Goal: Information Seeking & Learning: Learn about a topic

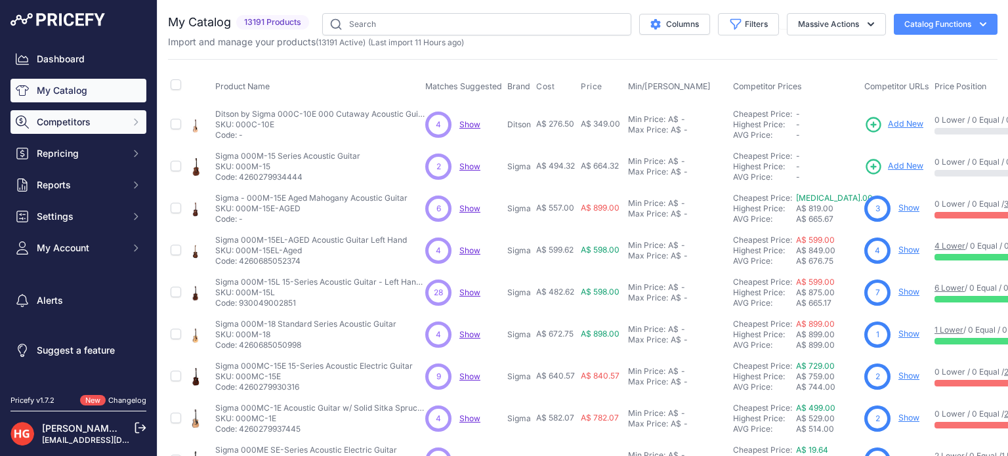
click at [141, 129] on button "Competitors" at bounding box center [78, 122] width 136 height 24
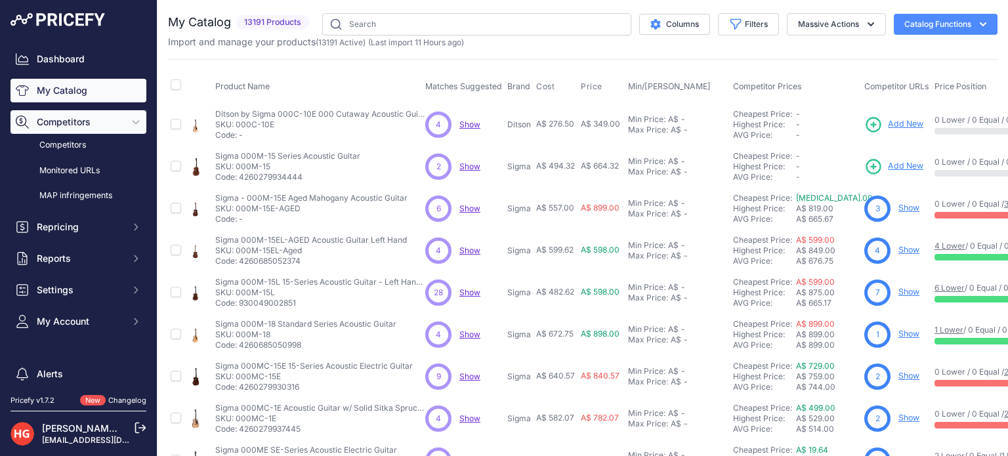
click at [83, 128] on span "Competitors" at bounding box center [80, 121] width 86 height 13
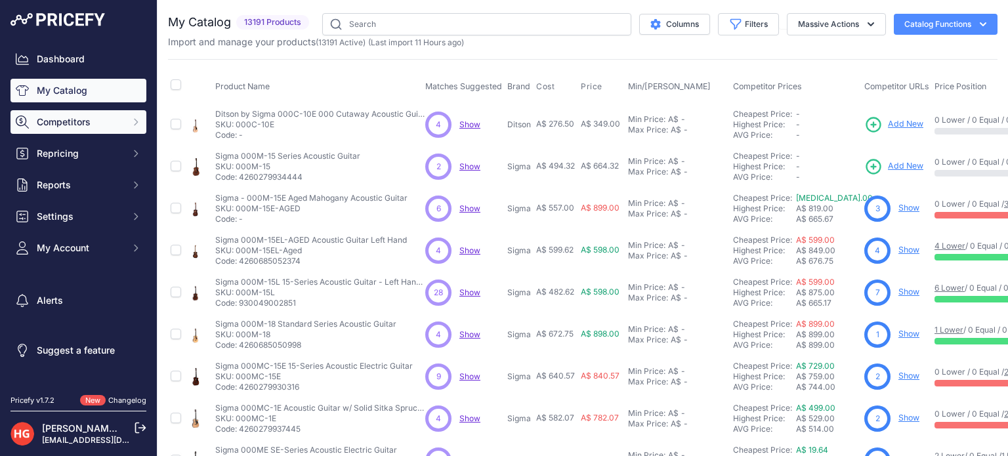
click at [79, 126] on span "Competitors" at bounding box center [80, 121] width 86 height 13
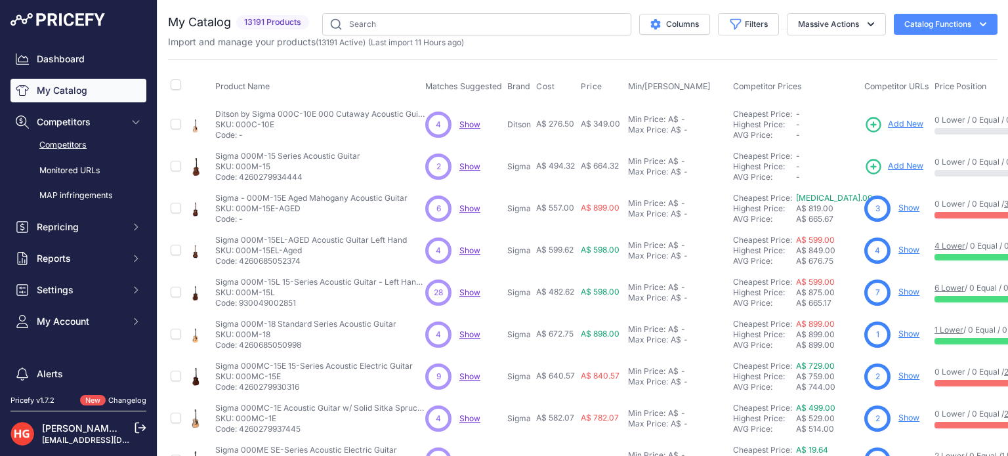
click at [81, 148] on link "Competitors" at bounding box center [78, 145] width 136 height 23
click at [822, 26] on button "Massive Actions" at bounding box center [836, 24] width 99 height 22
click at [759, 23] on button "Filters" at bounding box center [748, 24] width 61 height 22
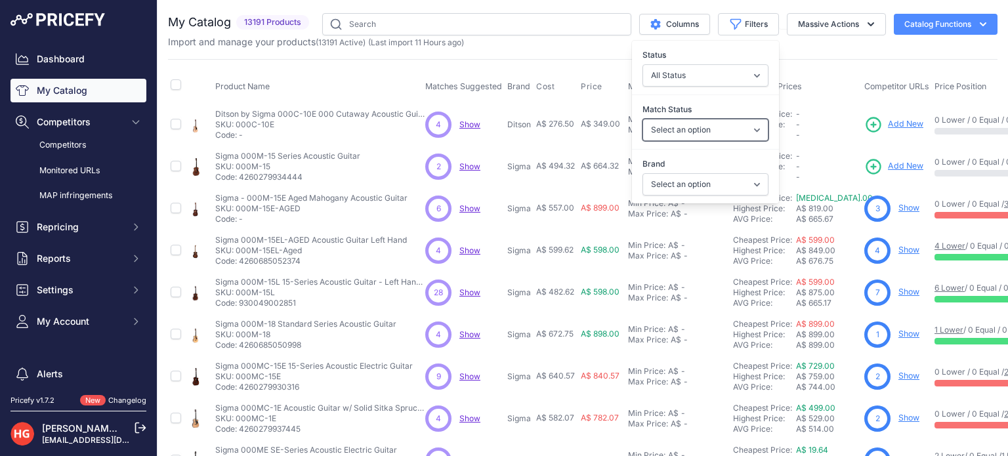
click at [726, 125] on select "Select an option Matched Unmatched" at bounding box center [705, 130] width 126 height 22
click at [712, 73] on select "All Status Only Enabled Only Disabled" at bounding box center [705, 75] width 126 height 22
drag, startPoint x: 713, startPoint y: 72, endPoint x: 713, endPoint y: 87, distance: 15.1
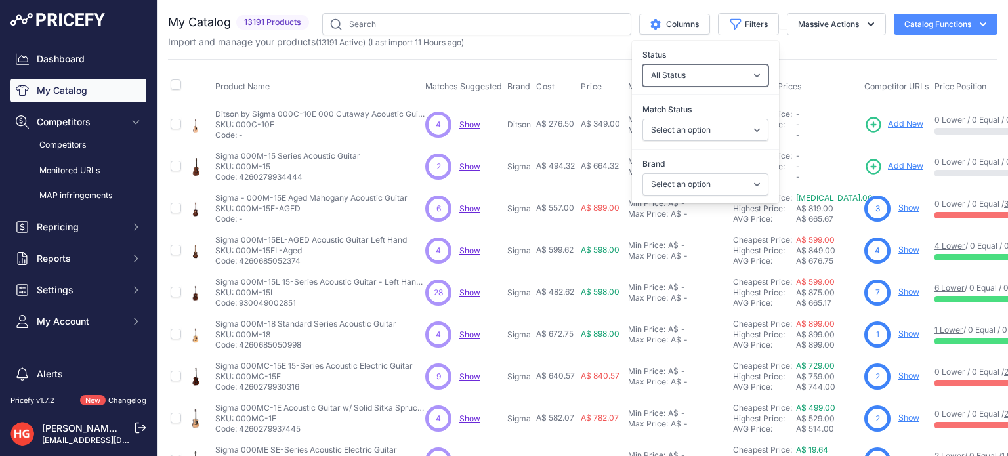
click at [713, 72] on select "All Status Only Enabled Only Disabled" at bounding box center [705, 75] width 126 height 22
click at [707, 124] on select "Select an option Matched Unmatched" at bounding box center [705, 130] width 126 height 22
click at [707, 94] on div "Match Status Select an option Matched Unmatched" at bounding box center [705, 121] width 147 height 54
click at [706, 170] on div "Brand Select an option 1 Spot 1880 AER AirTurn Akai Professional AKG Alesis Alp…" at bounding box center [705, 176] width 147 height 49
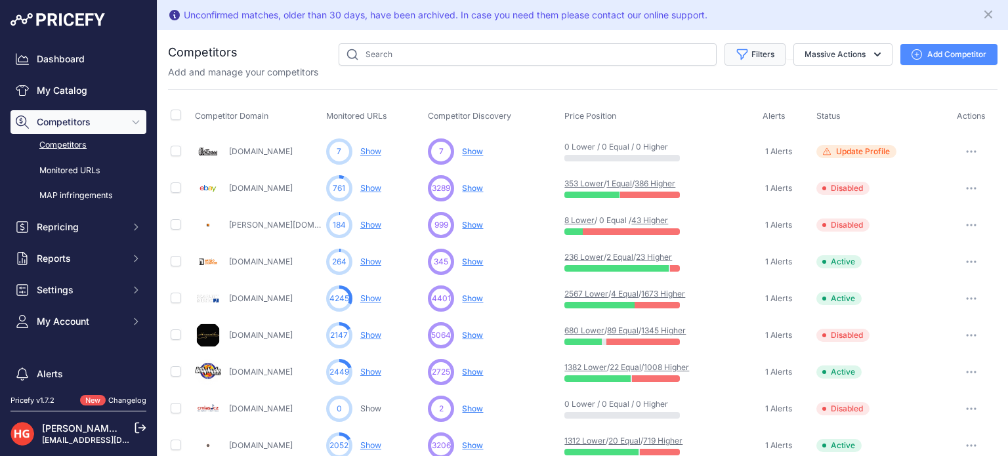
click at [772, 58] on button "Filters" at bounding box center [754, 54] width 61 height 22
click at [744, 102] on select "Select an option Active Disabled Update Profile Pending Approval Hidden Archived" at bounding box center [712, 105] width 126 height 22
select select "1"
click at [649, 94] on select "Select an option Active Disabled Update Profile Pending Approval Hidden Archived" at bounding box center [712, 105] width 126 height 22
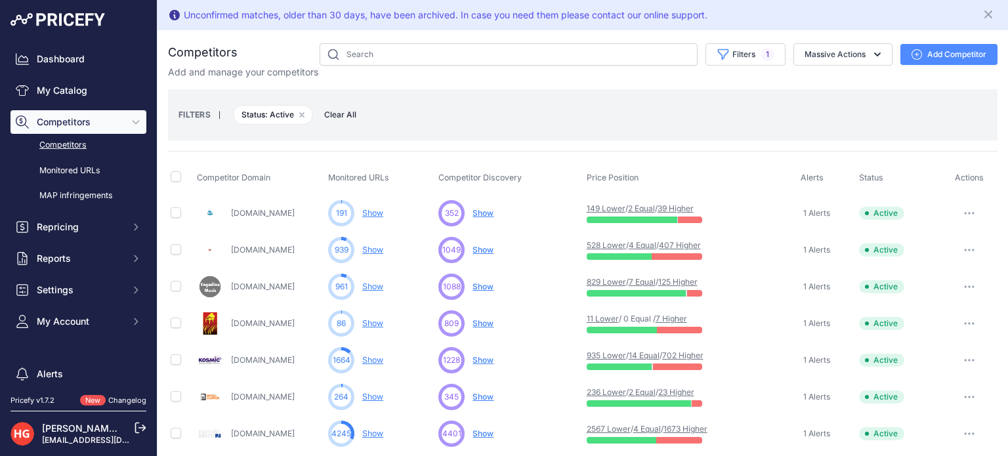
click at [819, 101] on div "FILTERS | Status: Active Remove filter option Clear All" at bounding box center [582, 114] width 808 height 35
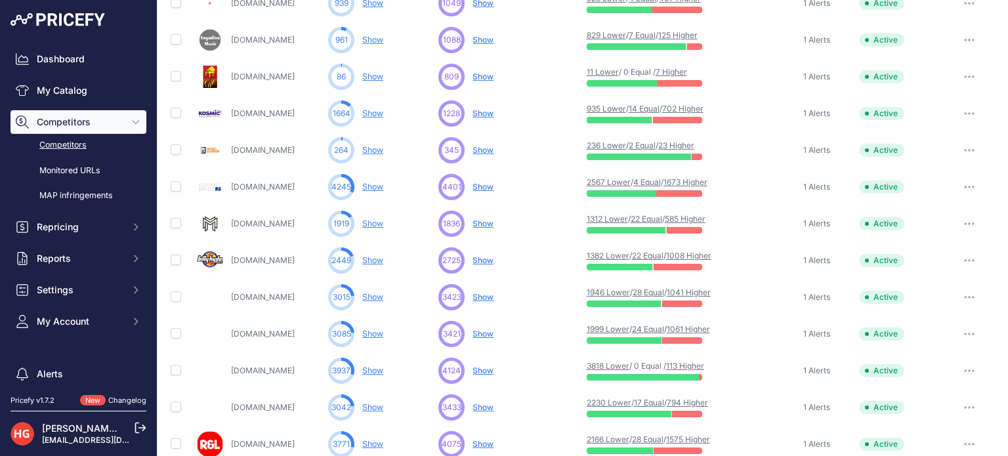
scroll to position [412, 0]
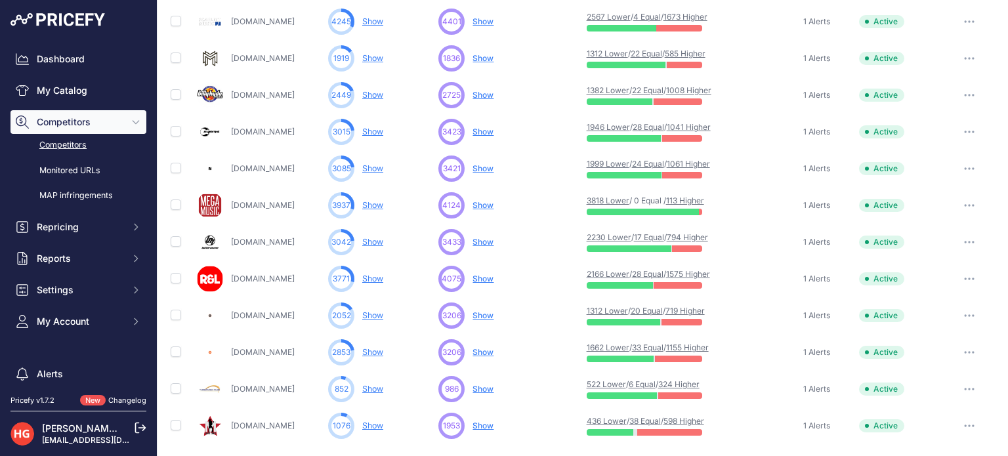
drag, startPoint x: 264, startPoint y: 274, endPoint x: 538, endPoint y: 254, distance: 274.4
click at [538, 254] on td "3433 ... Show No suggestions available yet for this competitor Discovering... ​…" at bounding box center [510, 242] width 148 height 37
click at [486, 277] on span "Show" at bounding box center [482, 279] width 21 height 10
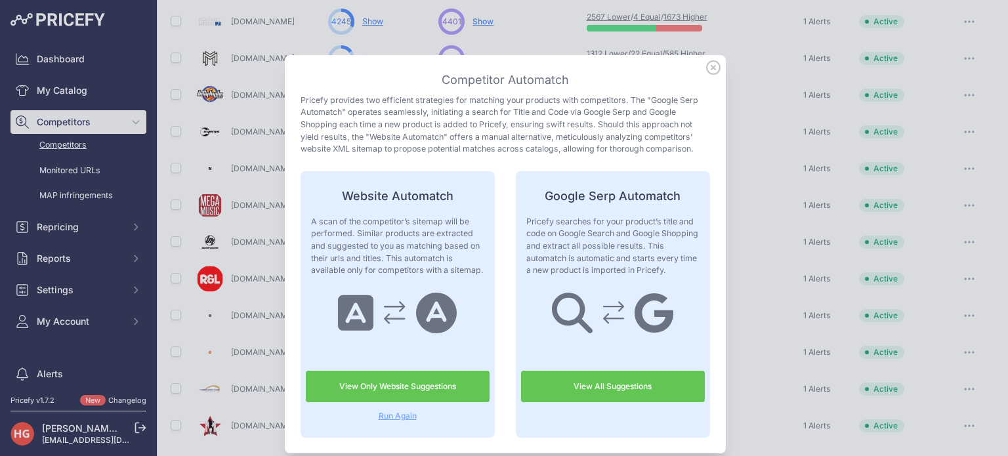
click at [571, 383] on link "View All Suggestions" at bounding box center [613, 386] width 184 height 31
click at [707, 68] on icon at bounding box center [713, 67] width 13 height 13
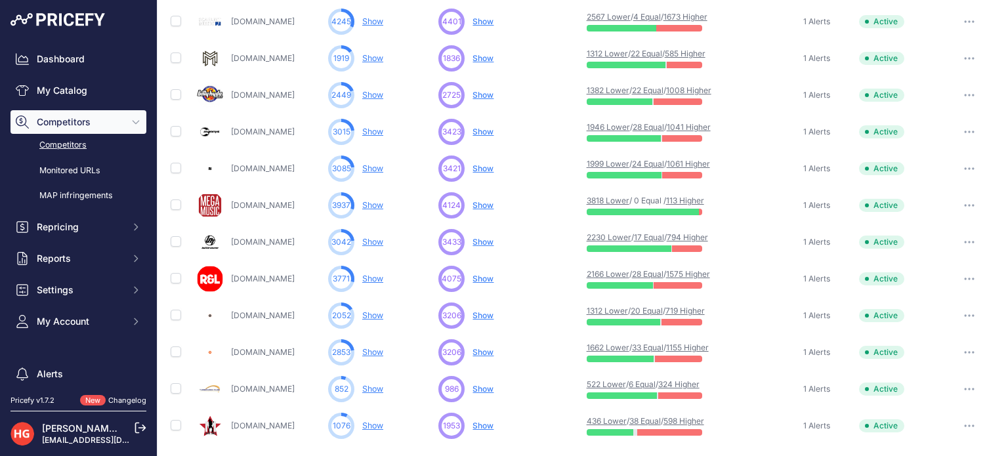
click at [493, 314] on div "3206 ... Show No suggestions available yet for this competitor Discovering..." at bounding box center [509, 316] width 142 height 26
click at [488, 316] on span "Show" at bounding box center [482, 315] width 21 height 10
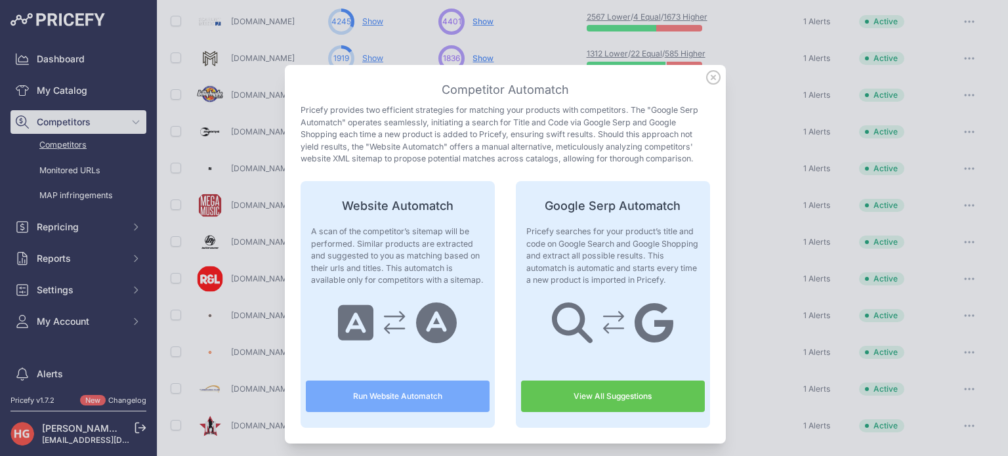
click at [540, 385] on link "View All Suggestions" at bounding box center [613, 396] width 184 height 31
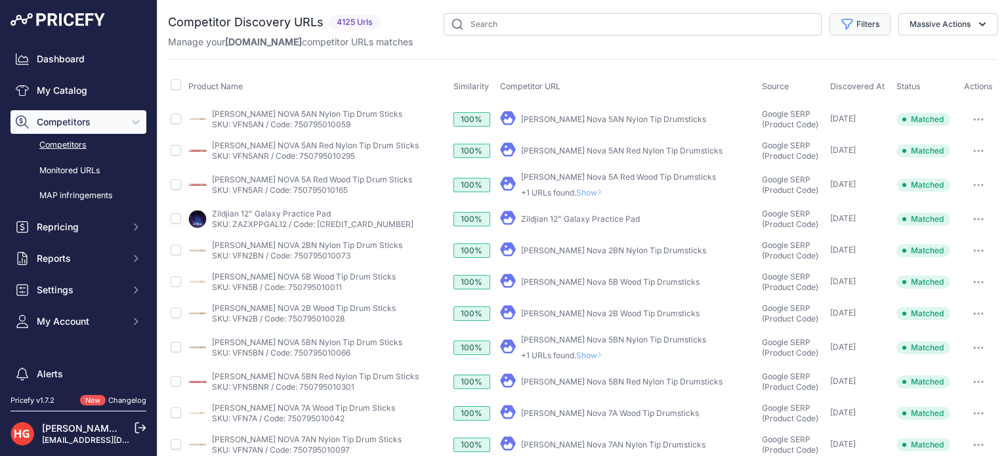
click at [877, 15] on button "Filters" at bounding box center [859, 24] width 61 height 22
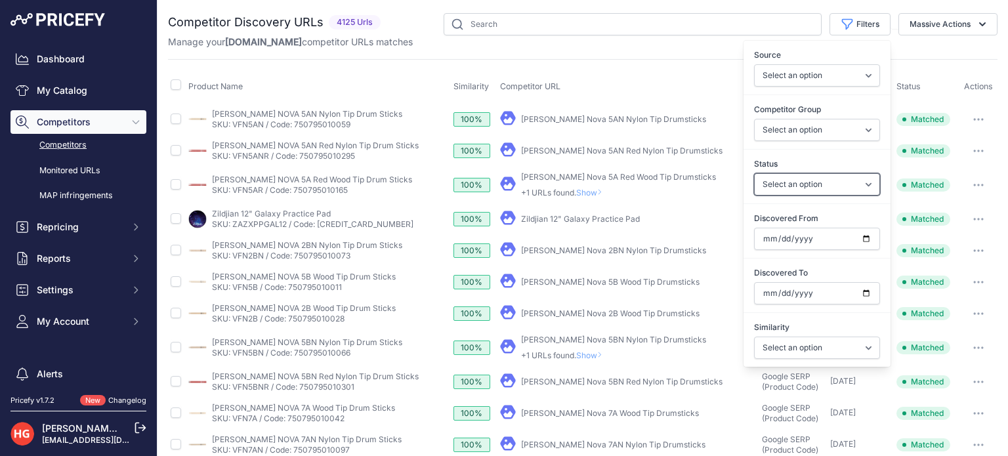
click at [822, 184] on select "Select an option Only Matched Only Not Matched" at bounding box center [817, 184] width 126 height 22
select select "0"
click at [754, 173] on select "Select an option Only Matched Only Not Matched" at bounding box center [817, 184] width 126 height 22
